Goal: Find specific page/section: Find specific page/section

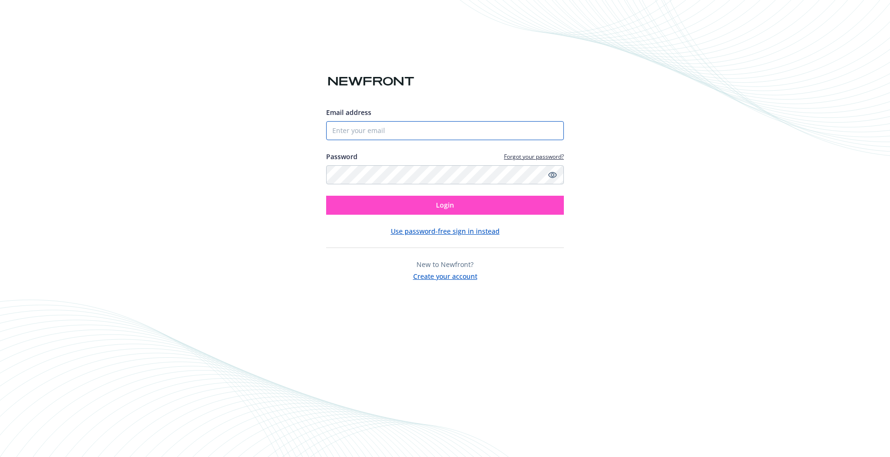
type input "[EMAIL_ADDRESS][DOMAIN_NAME]"
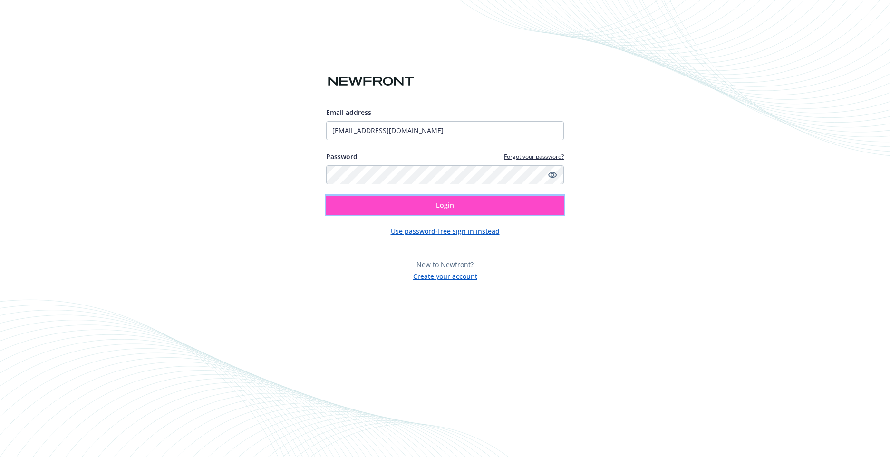
click at [448, 204] on span "Login" at bounding box center [445, 205] width 18 height 9
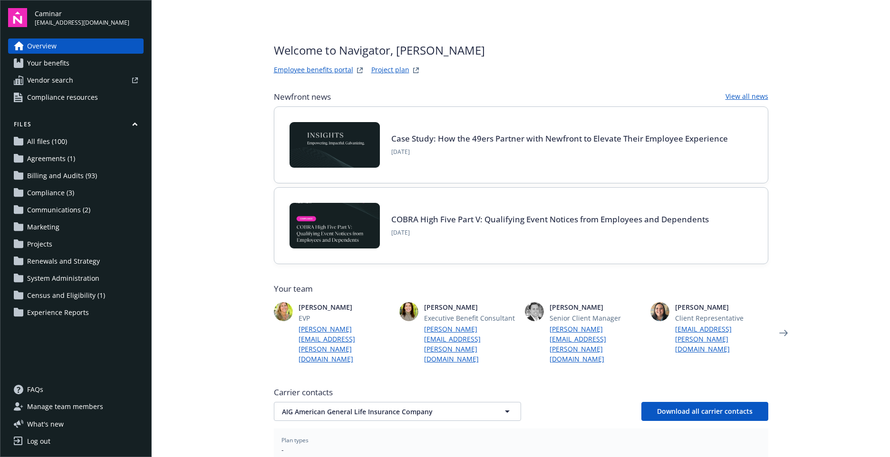
click at [58, 168] on span "Billing and Audits (93)" at bounding box center [62, 175] width 70 height 15
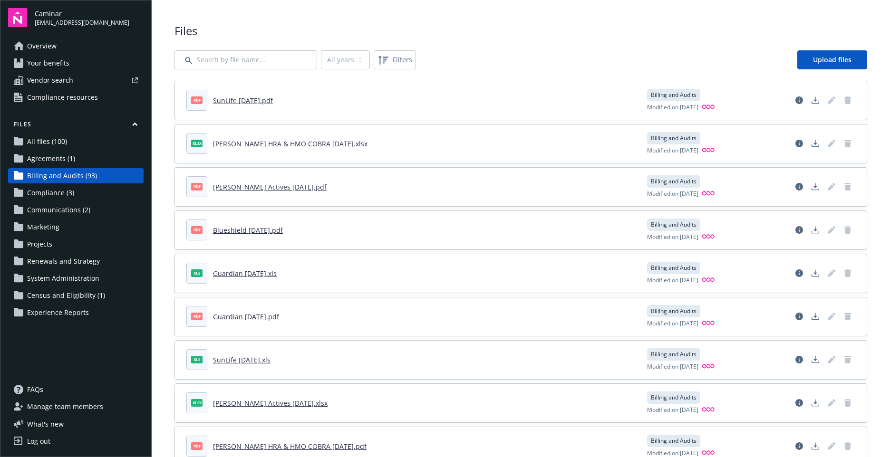
scroll to position [48, 0]
